Goal: Information Seeking & Learning: Learn about a topic

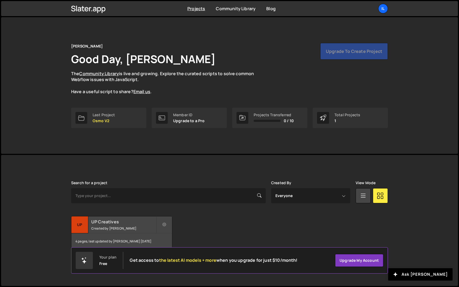
click at [97, 223] on h2 "UP Creatives" at bounding box center [123, 222] width 65 height 6
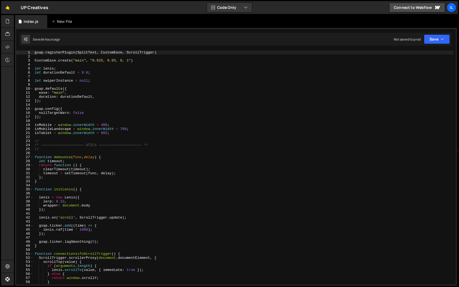
type textarea "gsap.config({"
click at [114, 108] on div "gsap . registerPlugin ( SplitText , CustomEase , ScrollTrigger ) CustomEase . c…" at bounding box center [244, 171] width 420 height 242
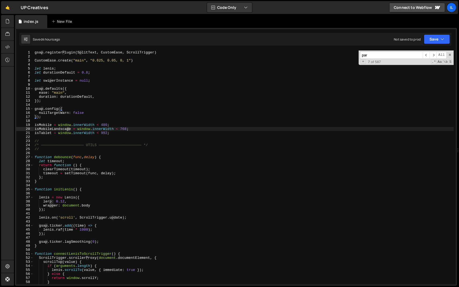
scroll to position [326, 0]
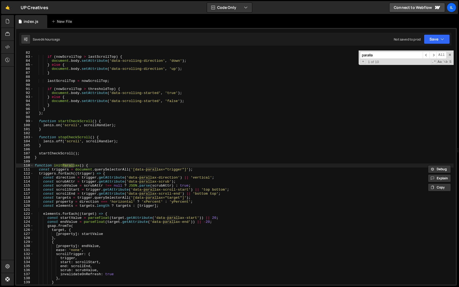
type input "parallax"
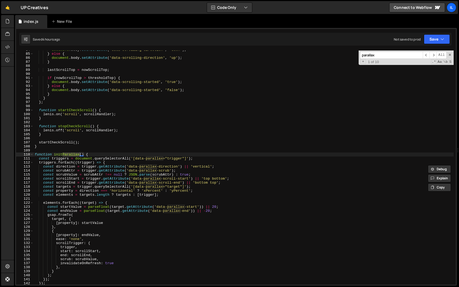
scroll to position [338, 0]
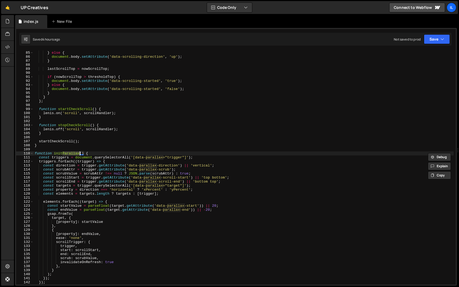
click at [175, 194] on div "document . body . setAttribute ( 'data-scrolling-direction' , 'down' ) ; } else…" at bounding box center [244, 168] width 420 height 242
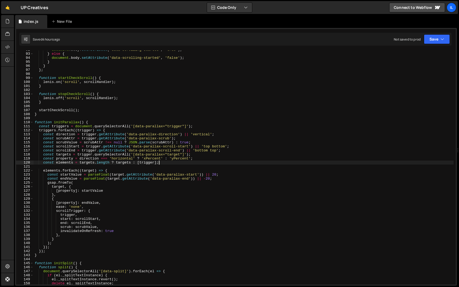
scroll to position [369, 0]
click at [76, 247] on div "document . body . setAttribute ( 'data-scrolling-started' , 'true' ) ; } else {…" at bounding box center [244, 169] width 420 height 242
type textarea "});"
